Goal: Transaction & Acquisition: Purchase product/service

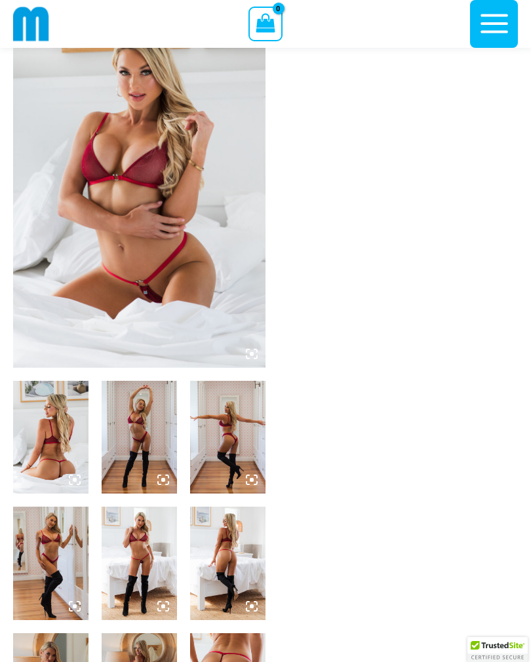
scroll to position [132, 0]
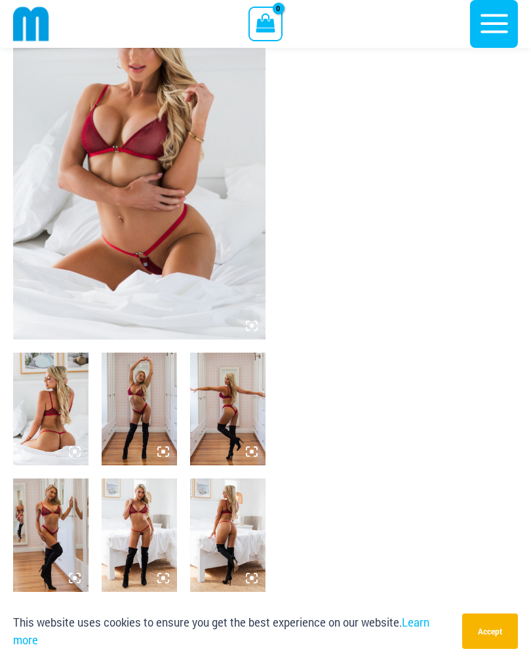
click at [155, 421] on img at bounding box center [139, 409] width 75 height 113
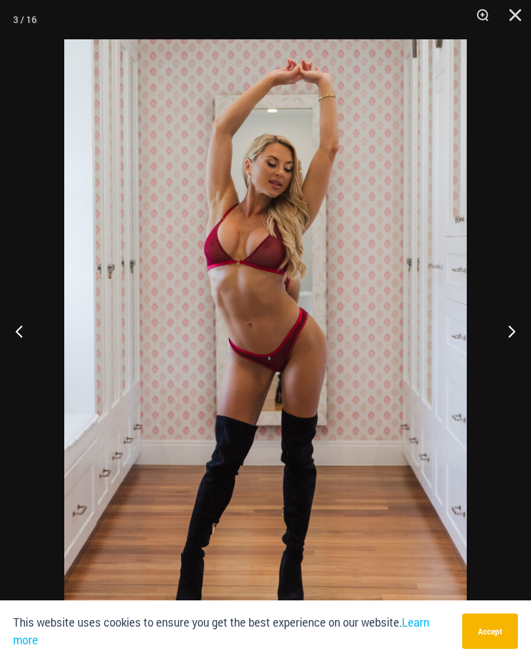
click at [493, 359] on button "Next" at bounding box center [506, 331] width 49 height 66
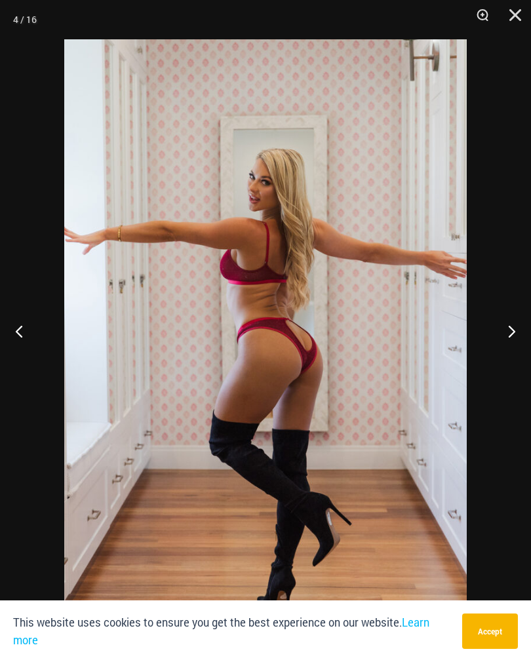
click at [508, 354] on button "Next" at bounding box center [506, 331] width 49 height 66
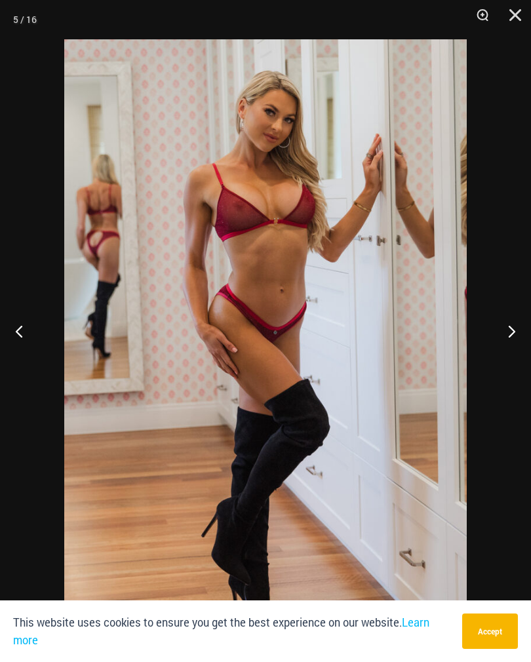
click at [512, 349] on button "Next" at bounding box center [506, 331] width 49 height 66
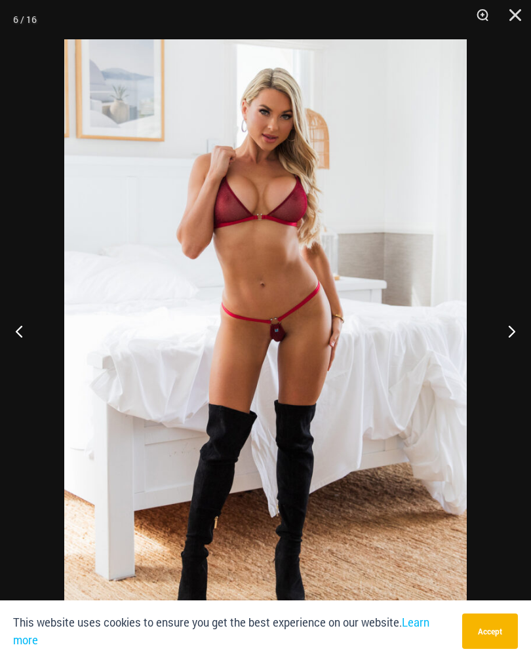
click at [514, 349] on button "Next" at bounding box center [506, 331] width 49 height 66
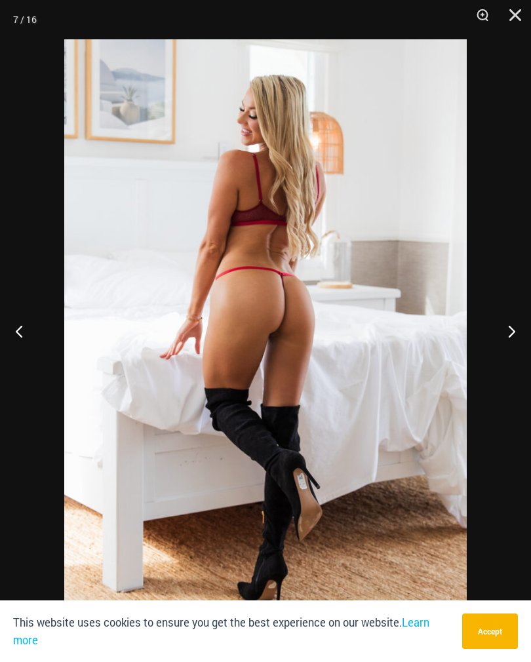
click at [511, 344] on button "Next" at bounding box center [506, 331] width 49 height 66
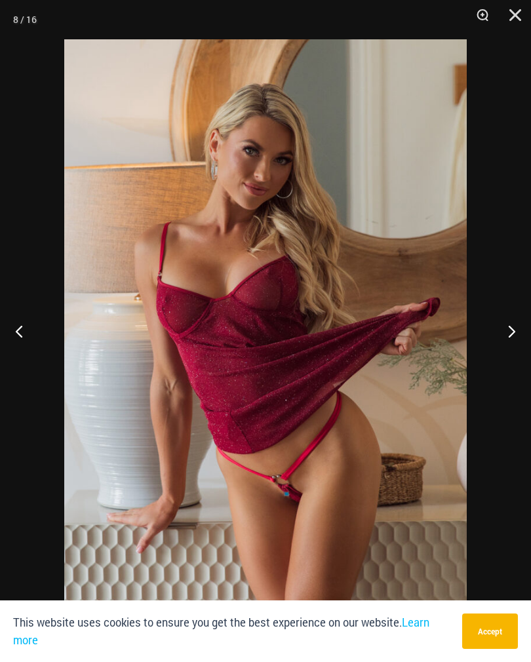
click at [513, 344] on button "Next" at bounding box center [506, 331] width 49 height 66
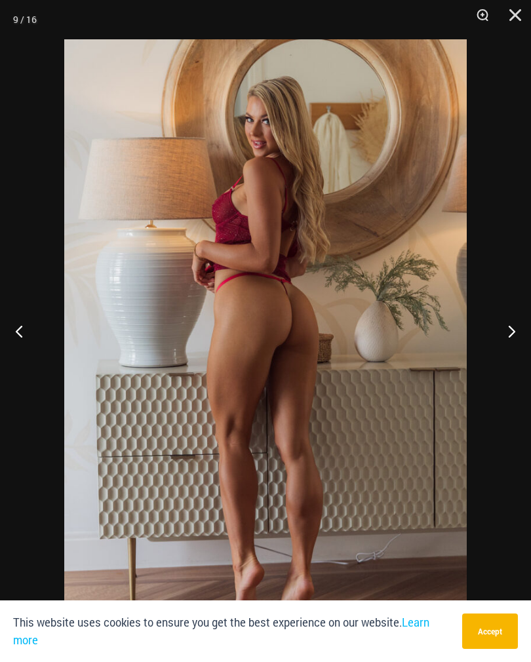
click at [513, 345] on button "Next" at bounding box center [506, 331] width 49 height 66
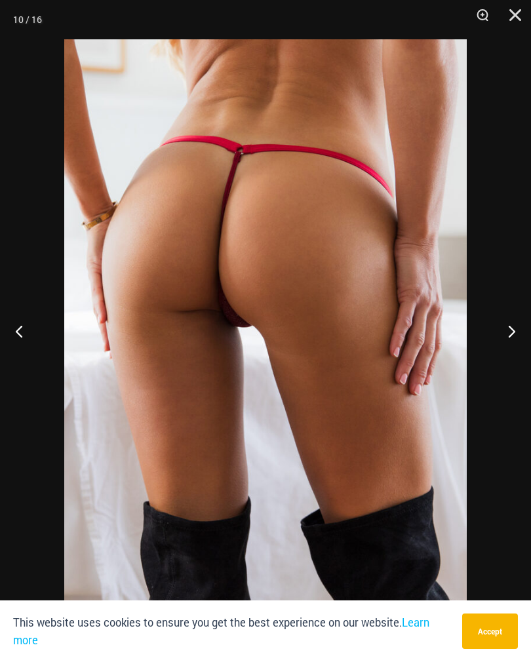
click at [510, 344] on button "Next" at bounding box center [506, 331] width 49 height 66
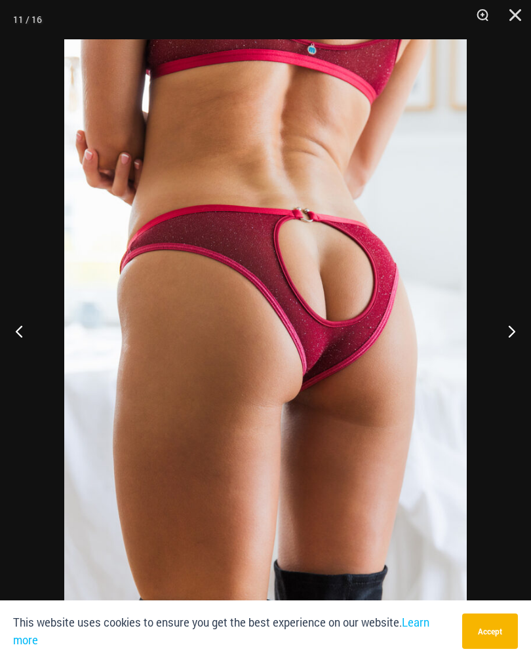
click at [504, 350] on button "Next" at bounding box center [506, 331] width 49 height 66
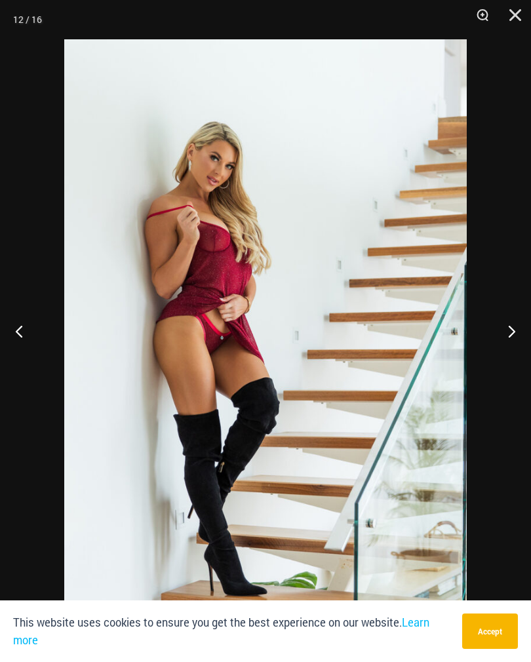
click at [504, 649] on button "Accept" at bounding box center [490, 631] width 56 height 35
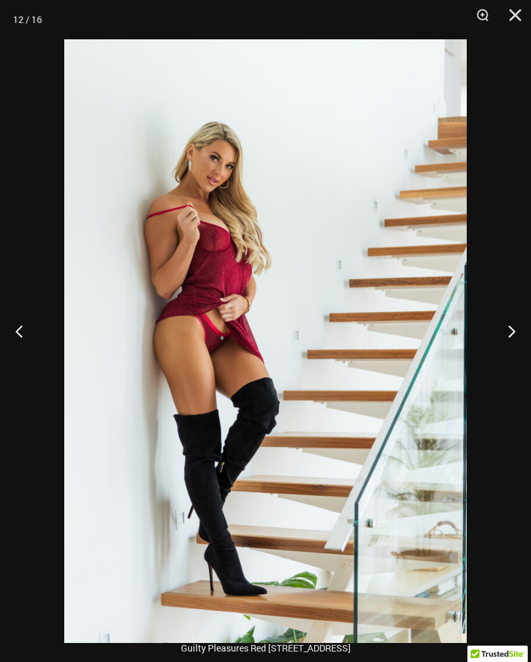
click at [521, 350] on button "Next" at bounding box center [506, 331] width 49 height 66
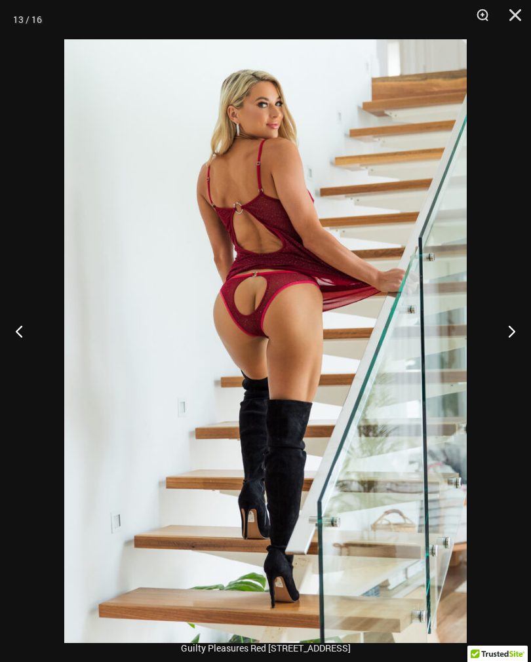
click at [488, 12] on button "Zoom" at bounding box center [478, 19] width 33 height 39
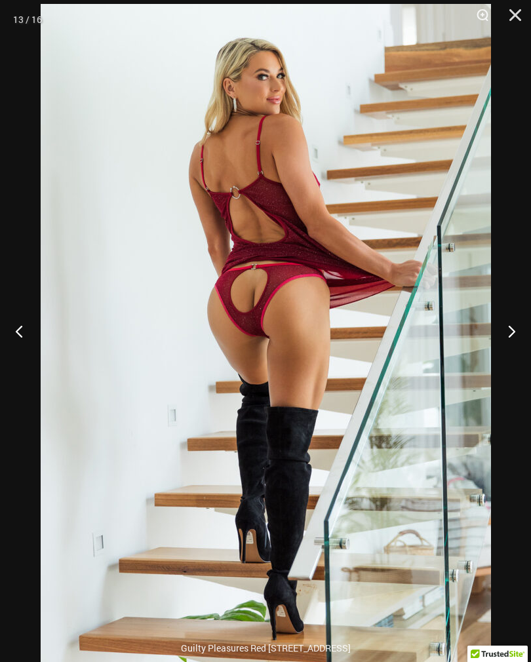
click at [478, 21] on button "Zoom" at bounding box center [478, 19] width 33 height 39
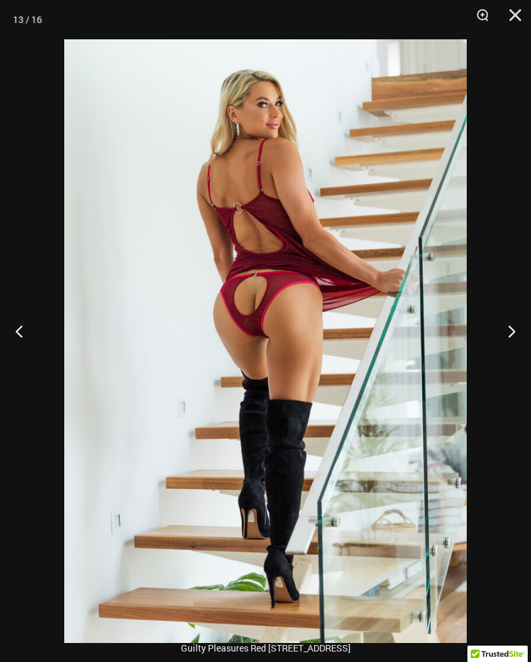
click at [476, 22] on button "Zoom" at bounding box center [478, 19] width 33 height 39
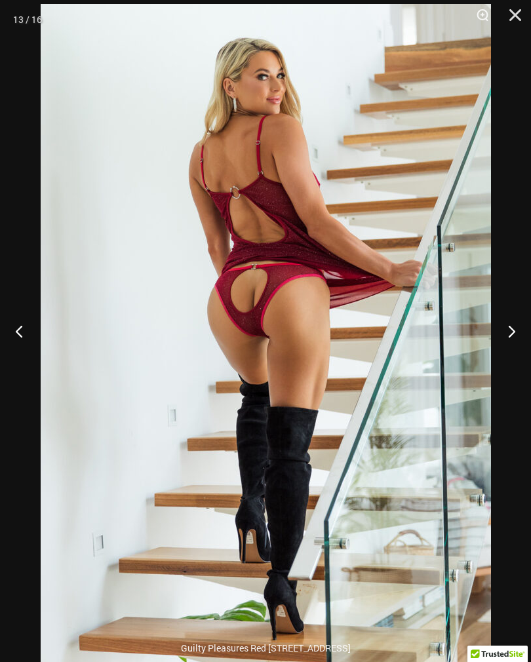
click at [506, 329] on button "Next" at bounding box center [506, 331] width 49 height 66
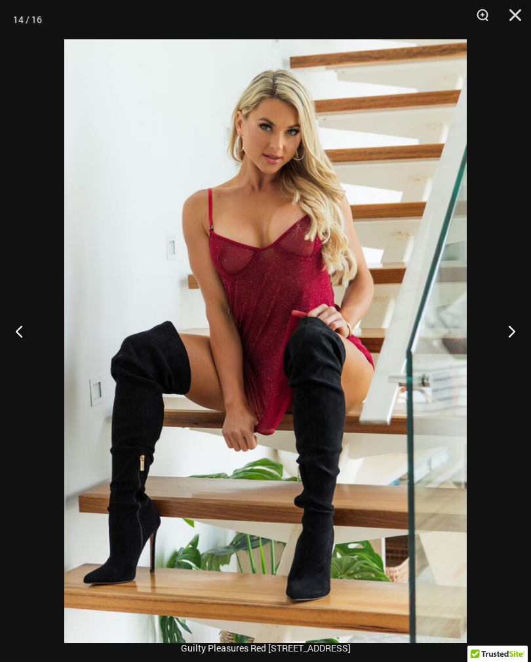
click at [512, 341] on button "Next" at bounding box center [506, 331] width 49 height 66
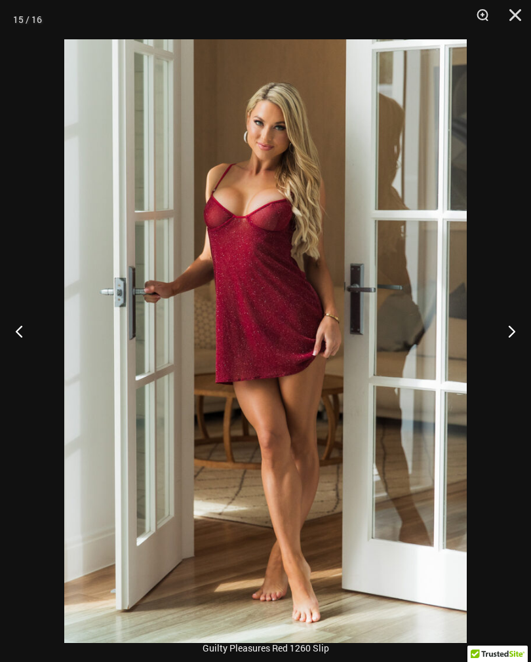
click at [503, 346] on button "Next" at bounding box center [506, 331] width 49 height 66
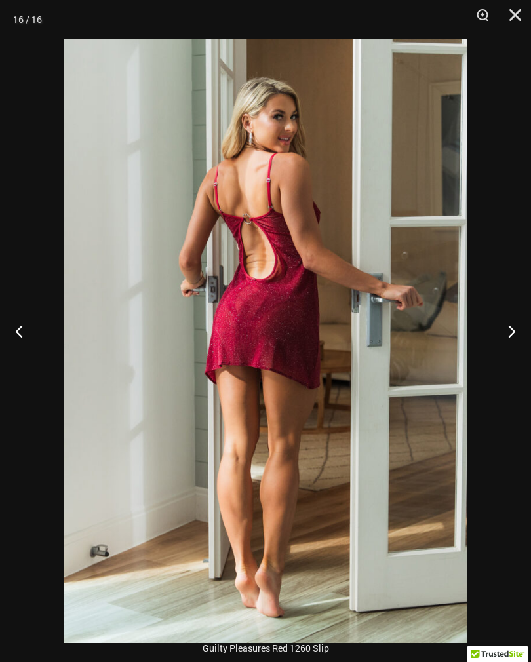
click at [510, 348] on button "Next" at bounding box center [506, 331] width 49 height 66
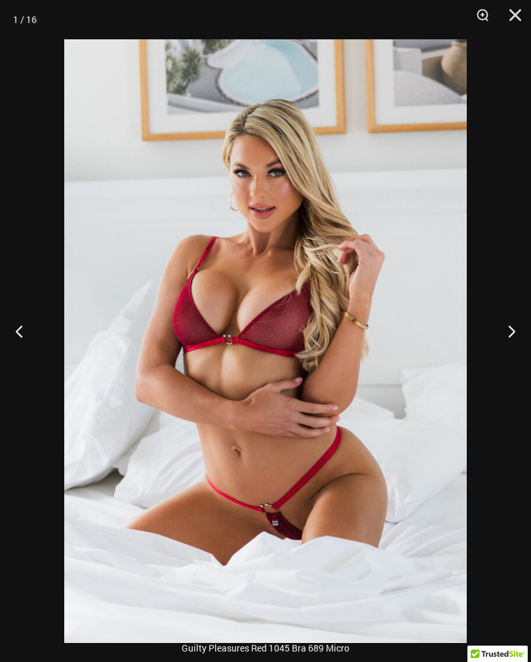
click at [499, 348] on button "Next" at bounding box center [506, 331] width 49 height 66
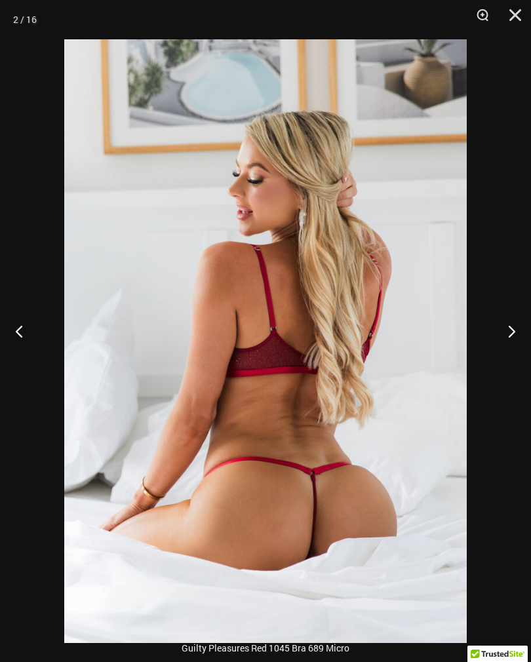
click at [502, 346] on button "Next" at bounding box center [506, 331] width 49 height 66
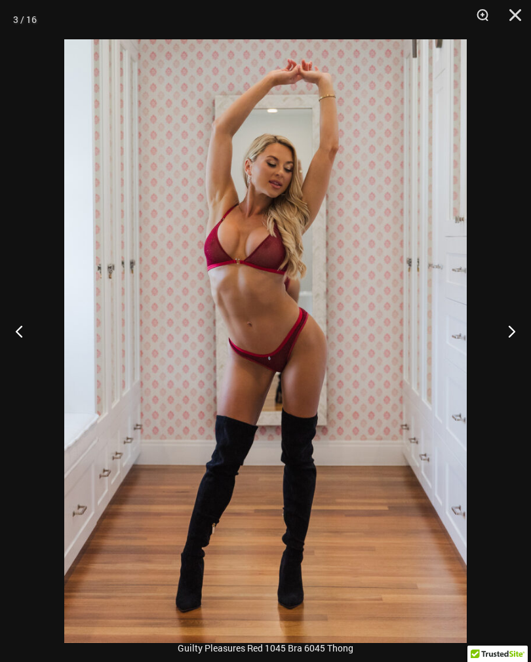
click at [498, 344] on button "Next" at bounding box center [506, 331] width 49 height 66
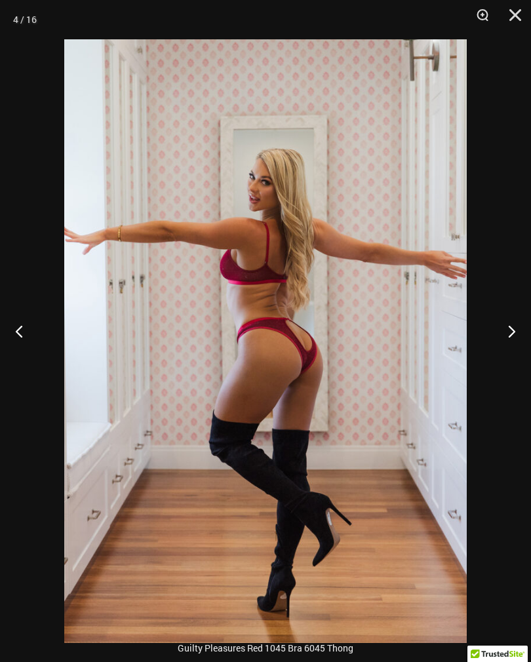
click at [506, 344] on button "Next" at bounding box center [506, 331] width 49 height 66
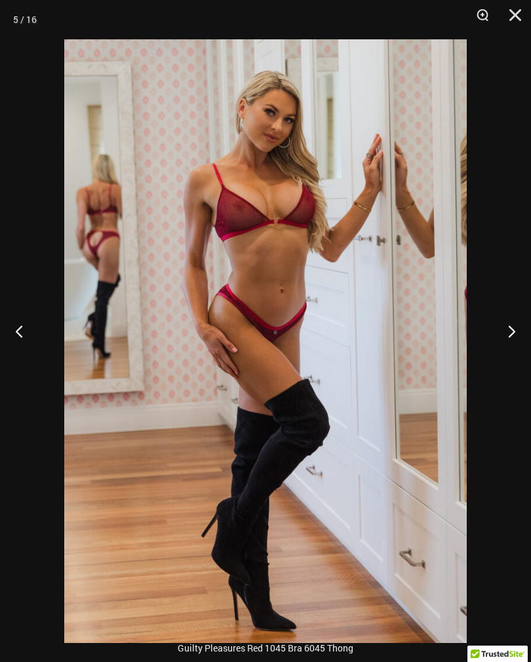
click at [509, 346] on button "Next" at bounding box center [506, 331] width 49 height 66
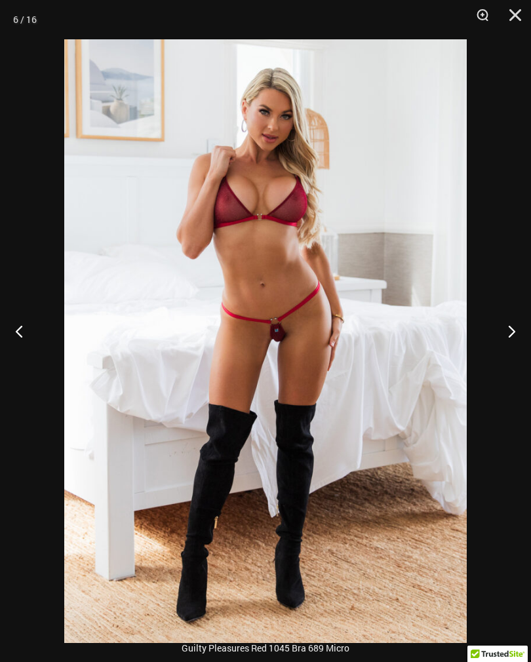
click at [502, 337] on button "Next" at bounding box center [506, 331] width 49 height 66
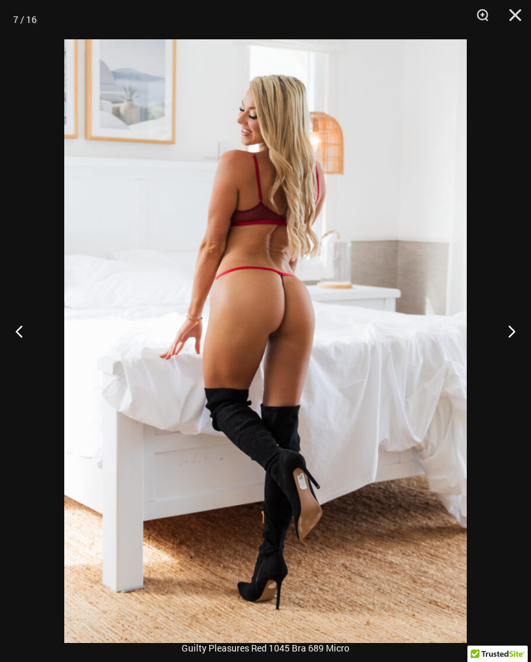
click at [500, 335] on button "Next" at bounding box center [506, 331] width 49 height 66
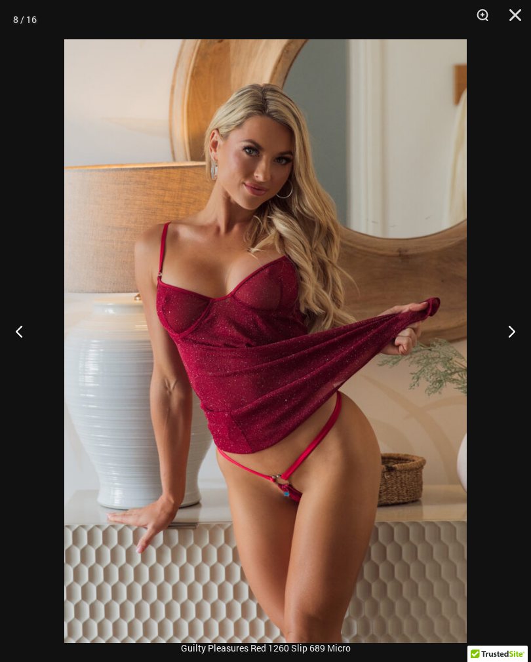
click at [507, 337] on button "Next" at bounding box center [506, 331] width 49 height 66
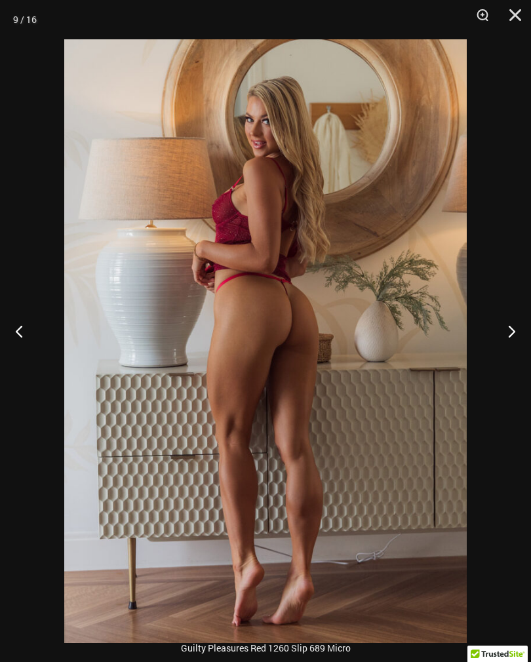
click at [504, 336] on button "Next" at bounding box center [506, 331] width 49 height 66
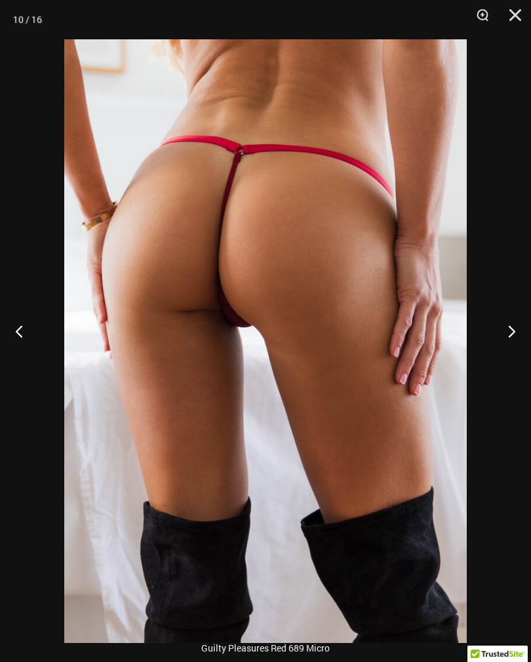
click at [504, 342] on button "Next" at bounding box center [506, 331] width 49 height 66
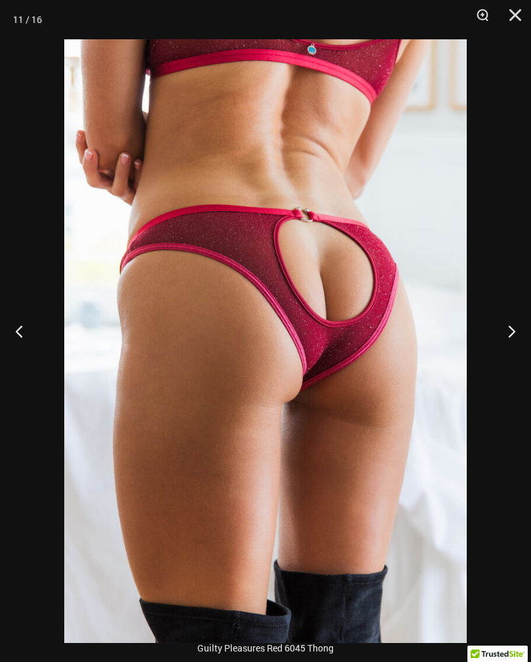
click at [504, 347] on button "Next" at bounding box center [506, 331] width 49 height 66
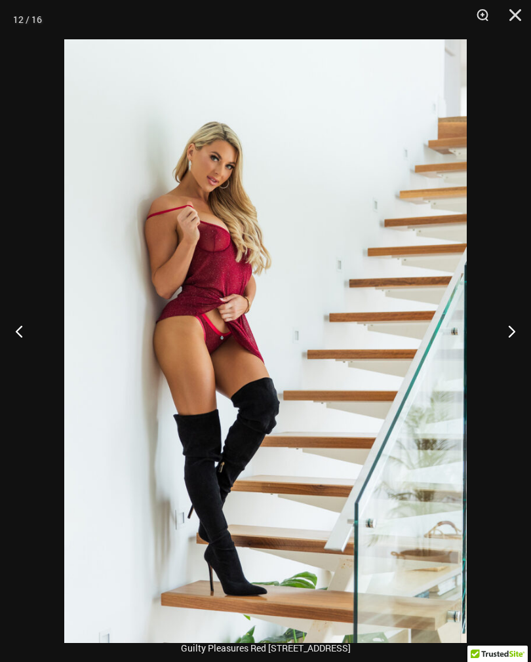
click at [508, 344] on button "Next" at bounding box center [506, 331] width 49 height 66
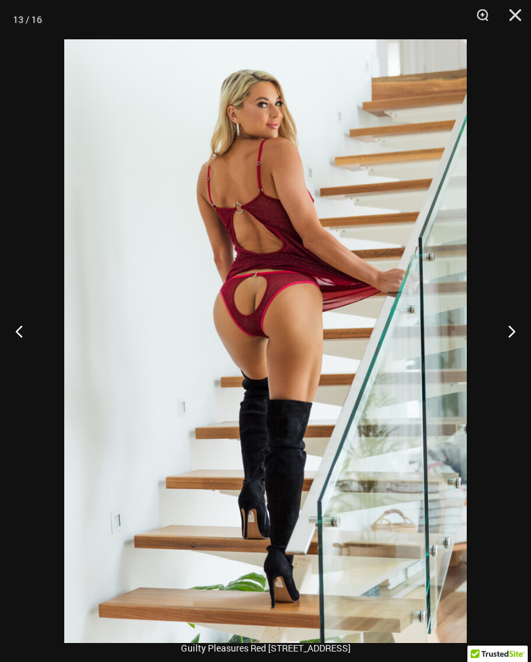
click at [361, 328] on img at bounding box center [265, 341] width 403 height 604
click at [409, 230] on img at bounding box center [265, 341] width 403 height 604
click at [406, 227] on img at bounding box center [265, 341] width 403 height 604
click at [432, 172] on img at bounding box center [265, 341] width 403 height 604
click at [489, 20] on button "Zoom" at bounding box center [478, 19] width 33 height 39
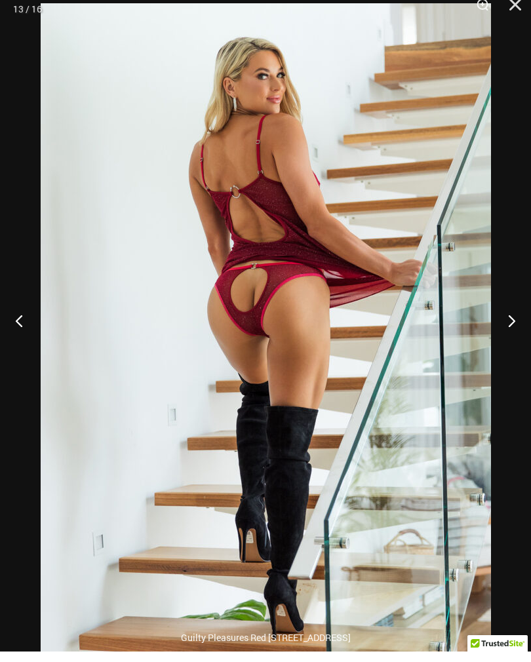
scroll to position [142, 0]
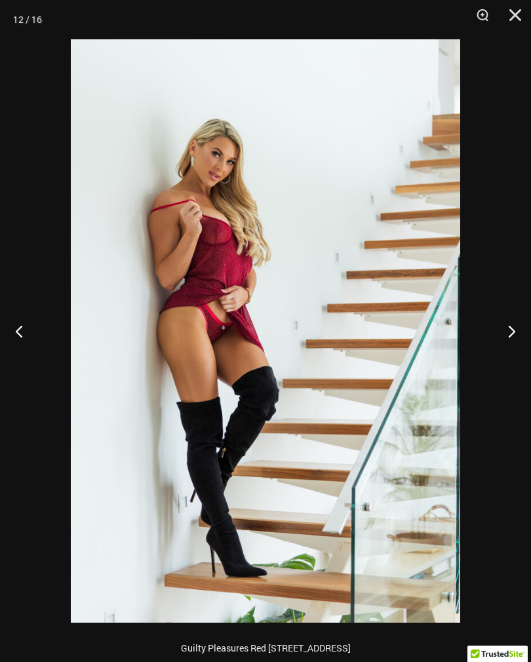
click at [522, 337] on button "Next" at bounding box center [506, 331] width 49 height 66
